Goal: Task Accomplishment & Management: Complete application form

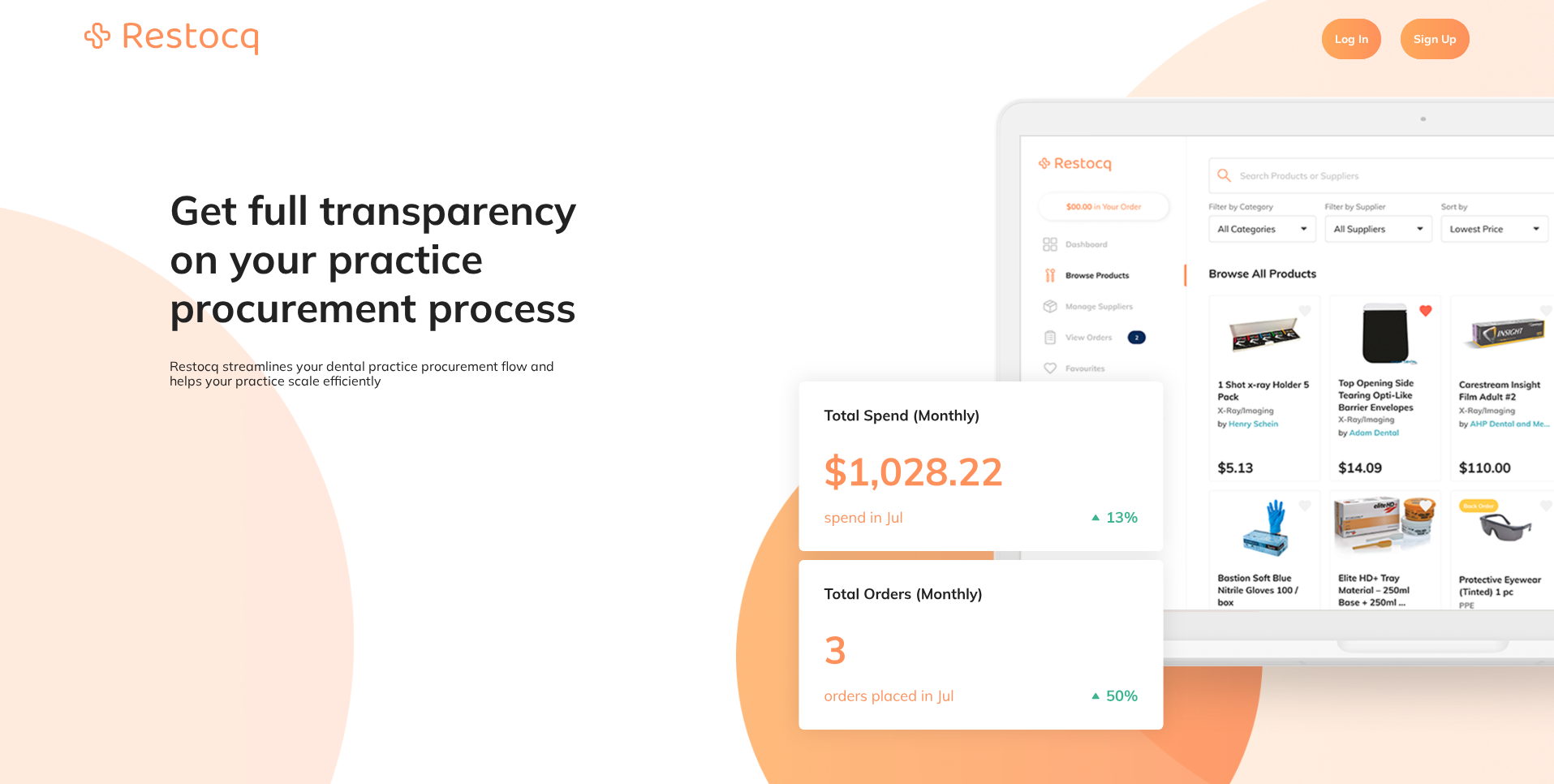
click at [1440, 46] on link "Sign Up" at bounding box center [1435, 39] width 69 height 40
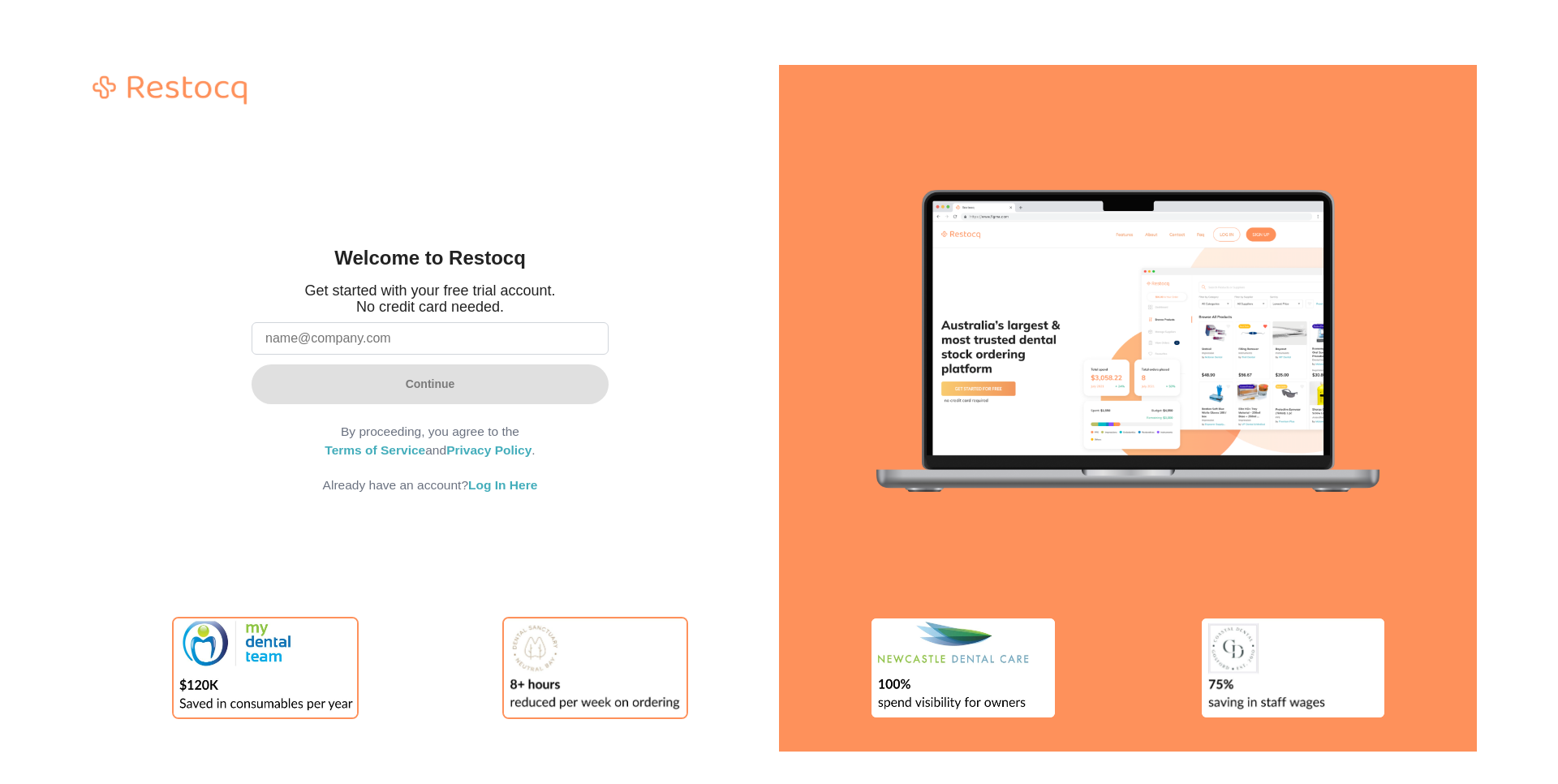
type input "[EMAIL_ADDRESS][DOMAIN_NAME]"
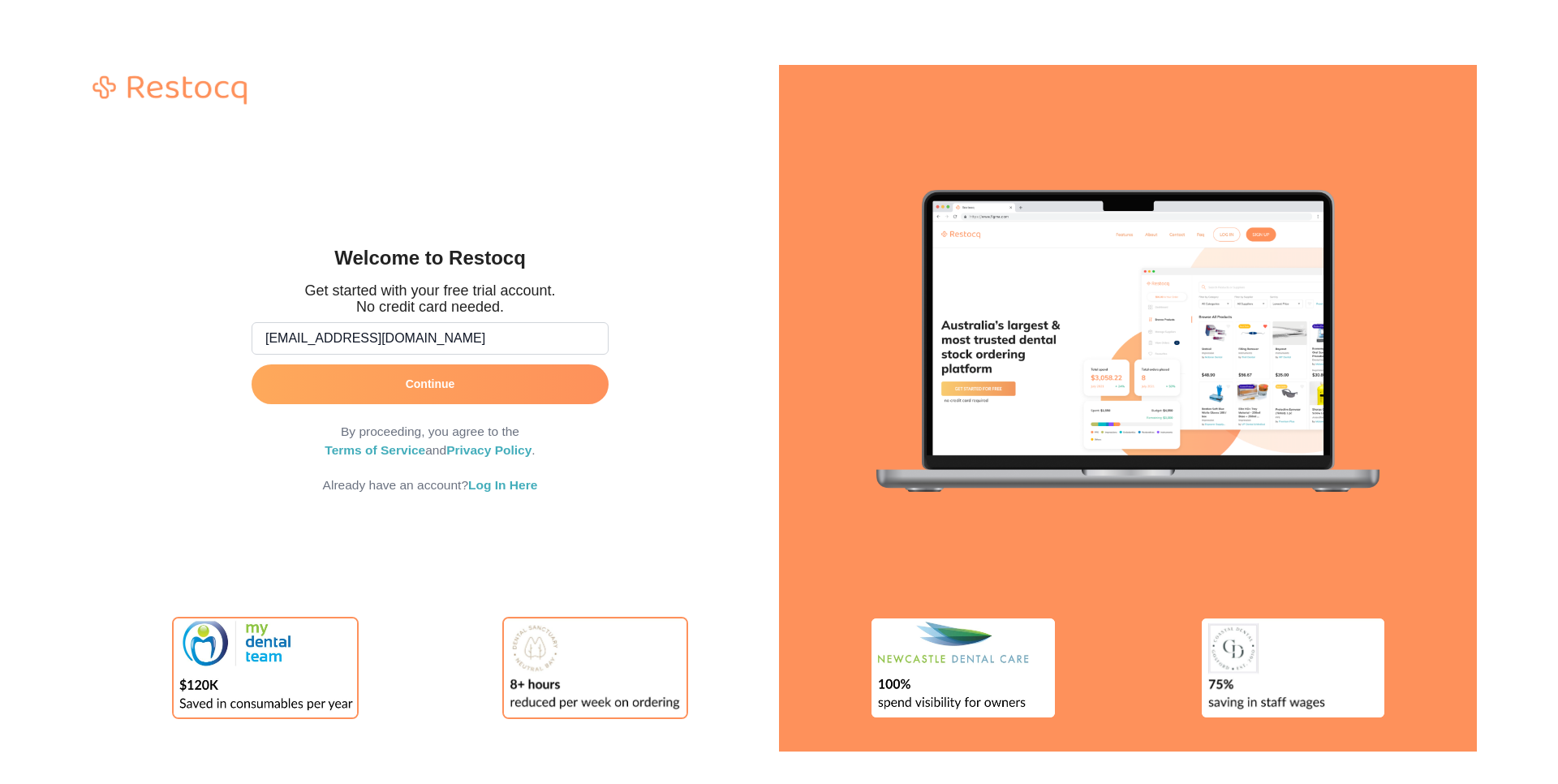
click at [447, 381] on button "Continue" at bounding box center [429, 383] width 357 height 39
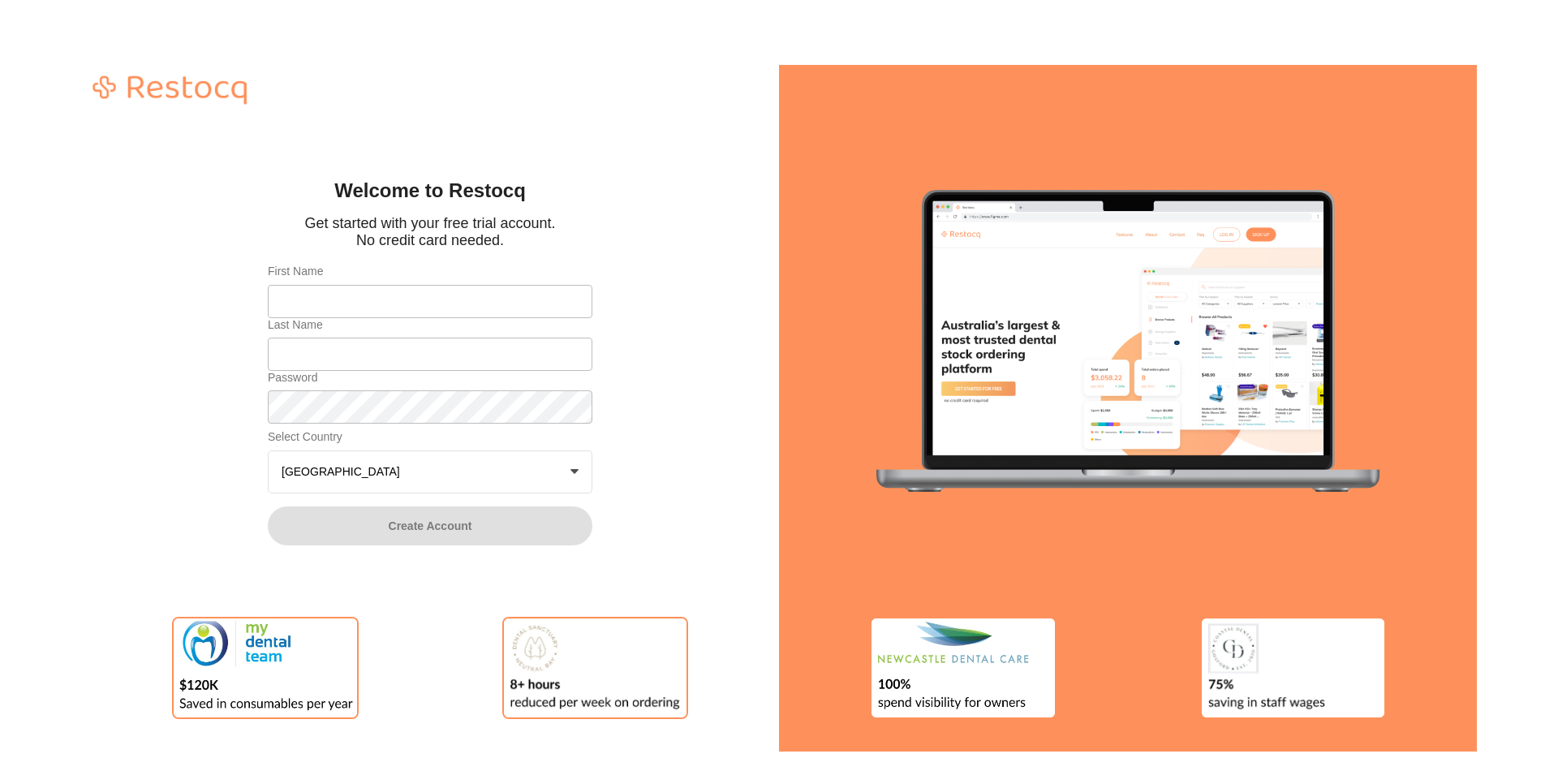
type input "[PERSON_NAME]"
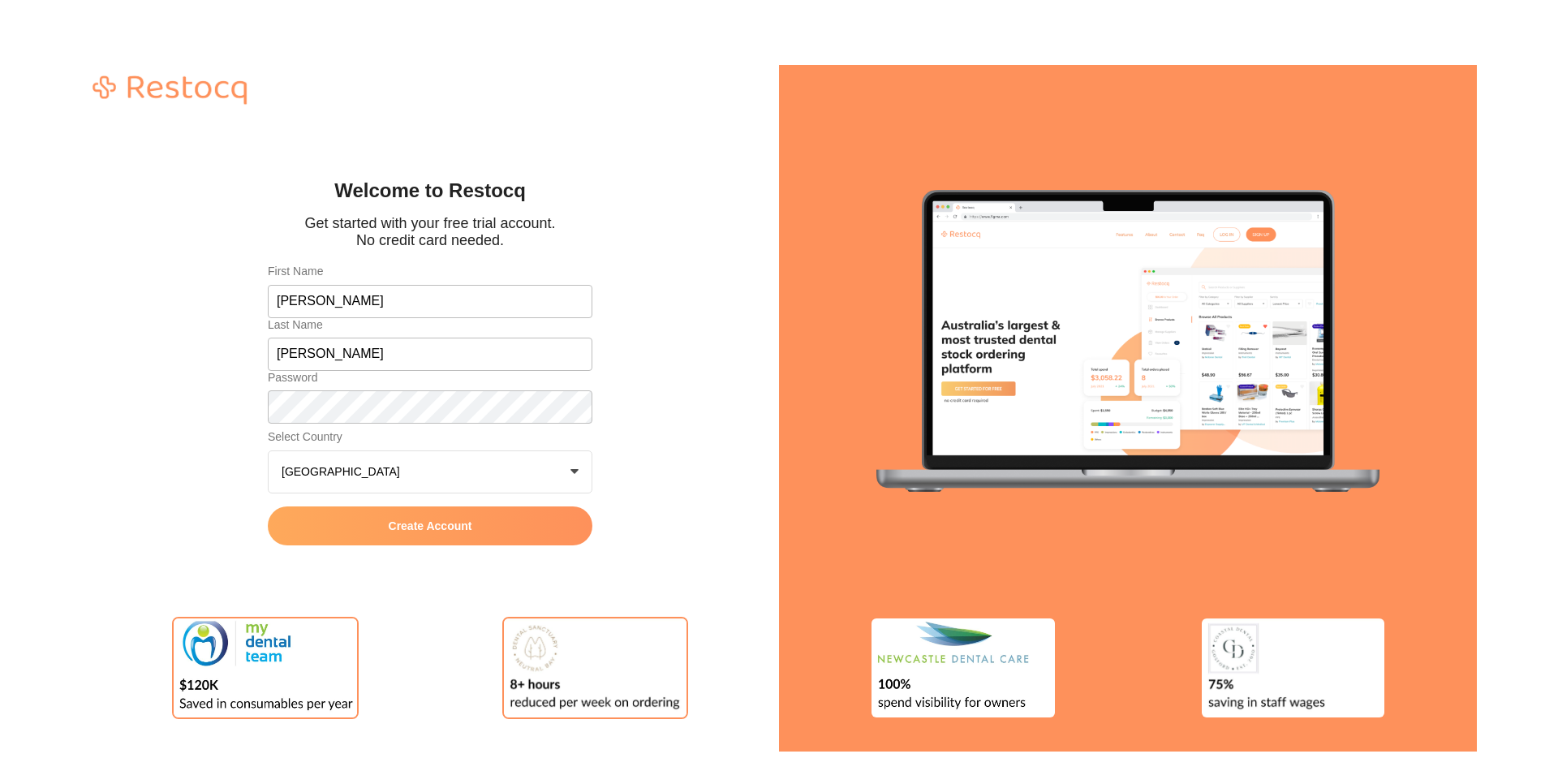
click at [448, 536] on button "Create Account" at bounding box center [429, 526] width 324 height 39
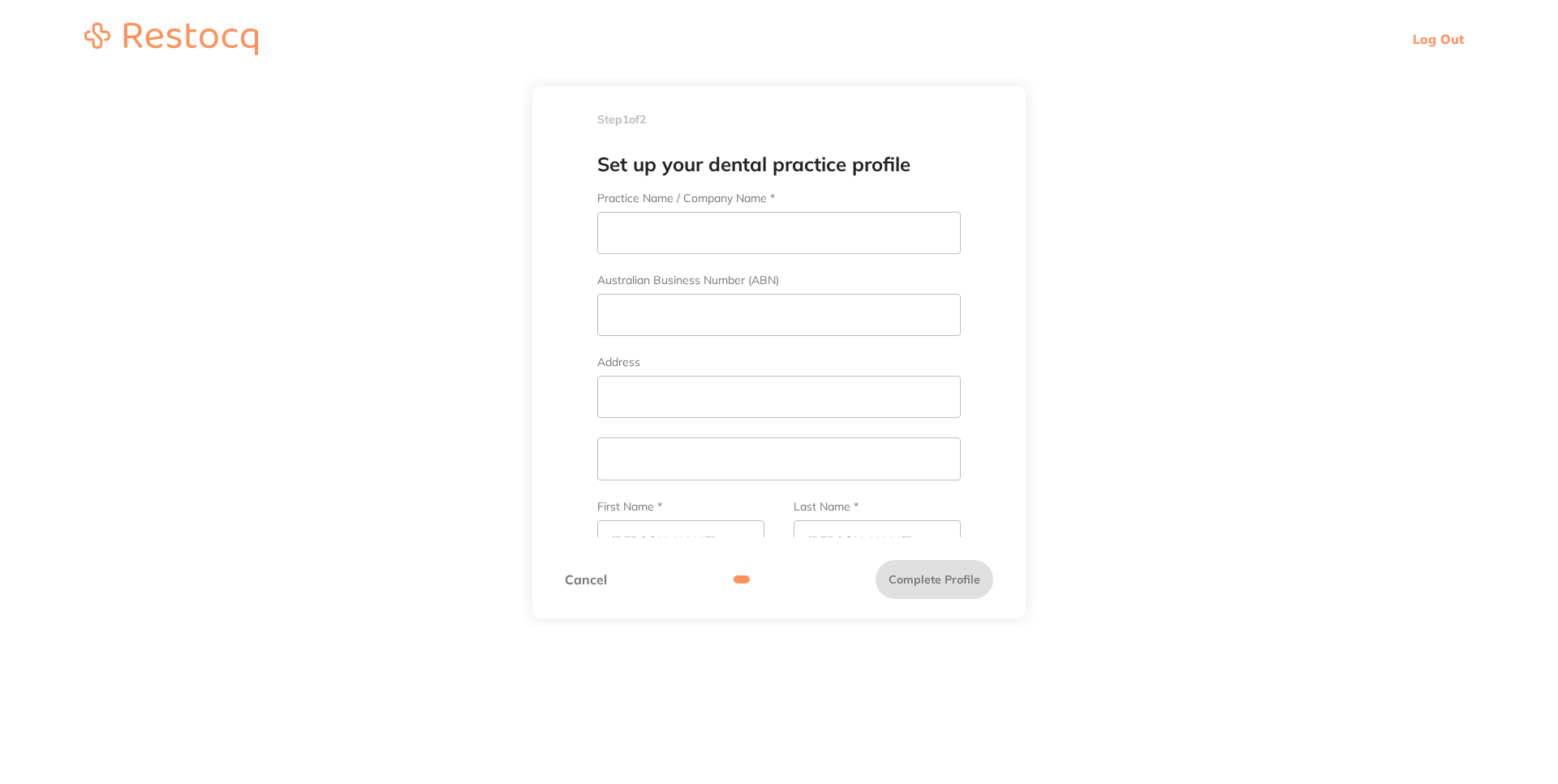
click at [759, 157] on h1 "Set up your dental practice profile" at bounding box center [779, 164] width 428 height 28
click at [891, 205] on label "Practice Name / Company Name *" at bounding box center [779, 198] width 363 height 13
click at [891, 212] on input "Practice Name / Company Name *" at bounding box center [779, 233] width 363 height 42
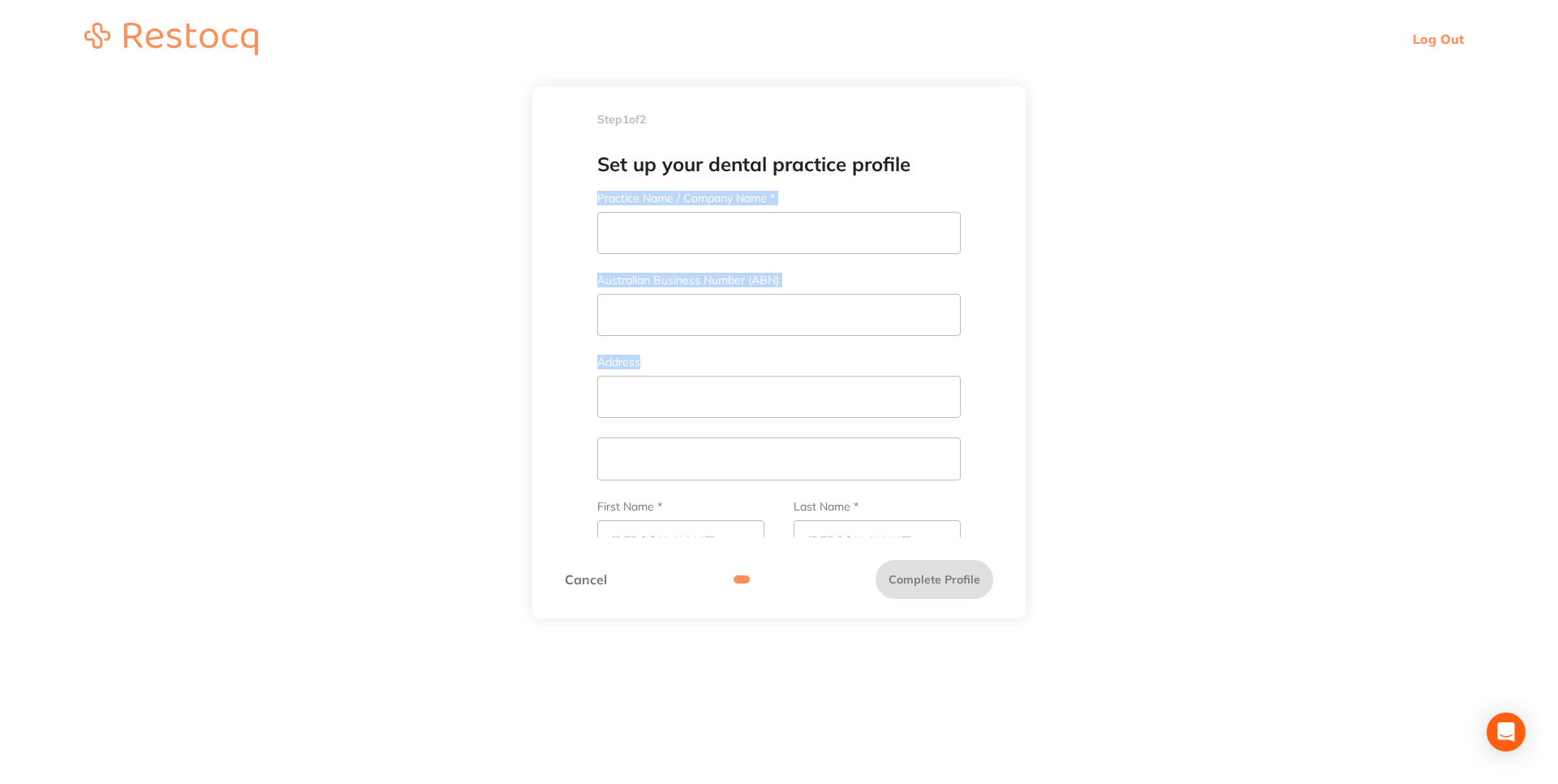
drag, startPoint x: 1020, startPoint y: 183, endPoint x: 1024, endPoint y: 404, distance: 221.0
click at [1024, 404] on div "Set up your dental practice profile Practice Name / Company Name * Australian B…" at bounding box center [779, 338] width 494 height 400
click at [1133, 358] on main "Step 1 of 2 Welcome to Restocq, Please select your account type Dental Practice…" at bounding box center [779, 352] width 1558 height 549
